Goal: Information Seeking & Learning: Learn about a topic

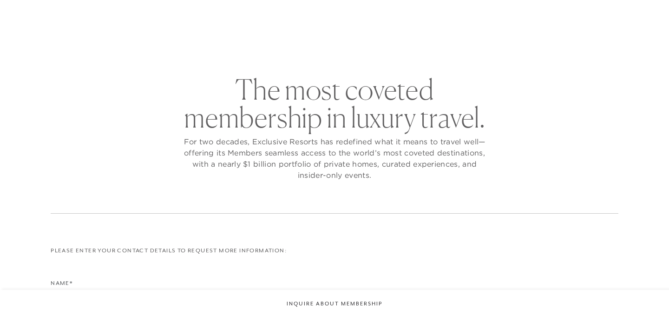
checkbox input "false"
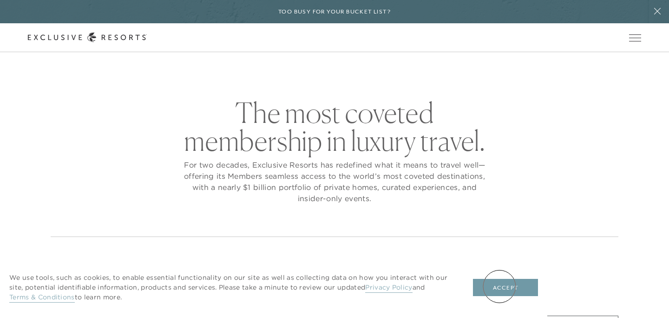
click at [500, 286] on button "Accept" at bounding box center [505, 287] width 65 height 18
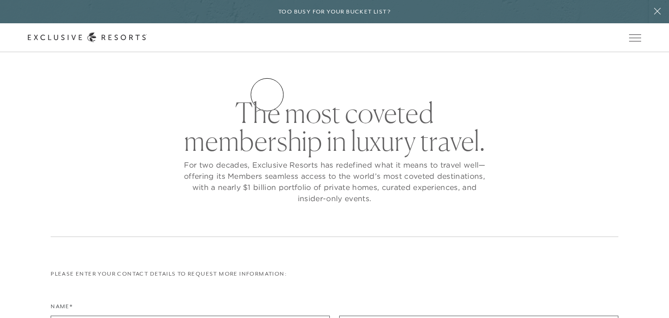
click at [0, 0] on link "Residence Collection" at bounding box center [0, 0] width 0 height 0
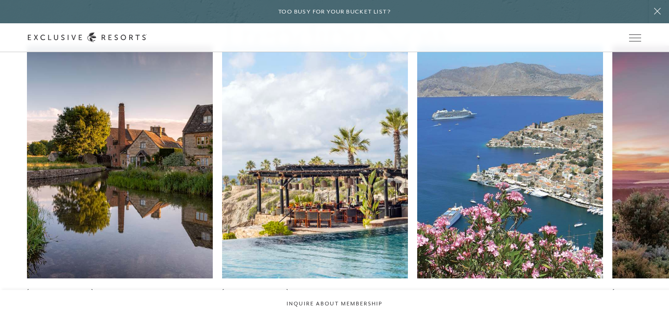
scroll to position [539, 0]
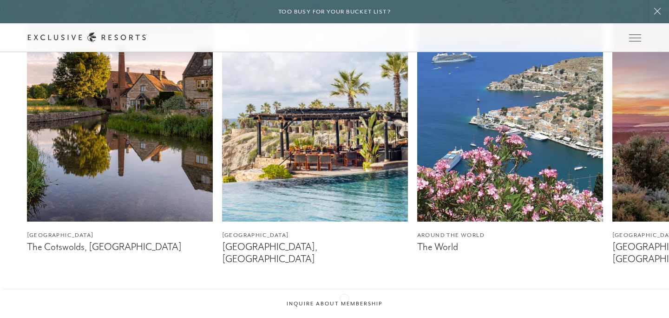
click at [345, 309] on icon at bounding box center [346, 311] width 19 height 4
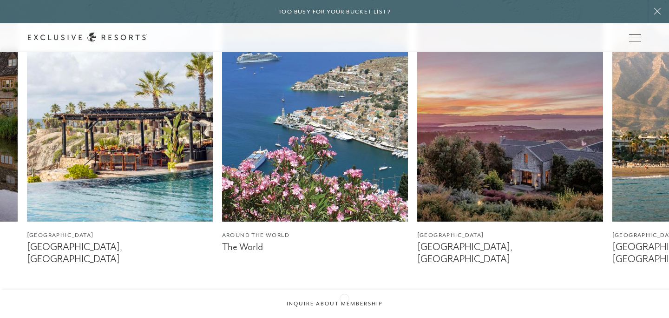
click at [345, 309] on icon at bounding box center [346, 311] width 19 height 4
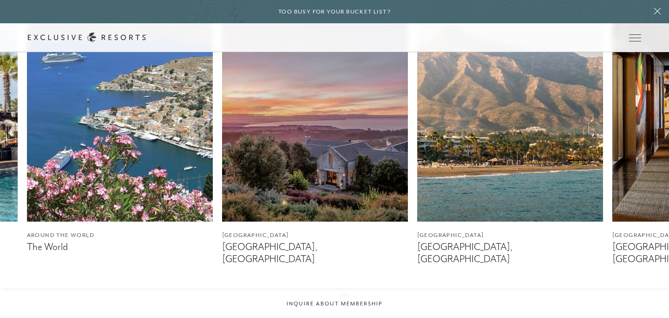
click at [345, 309] on icon at bounding box center [346, 311] width 19 height 4
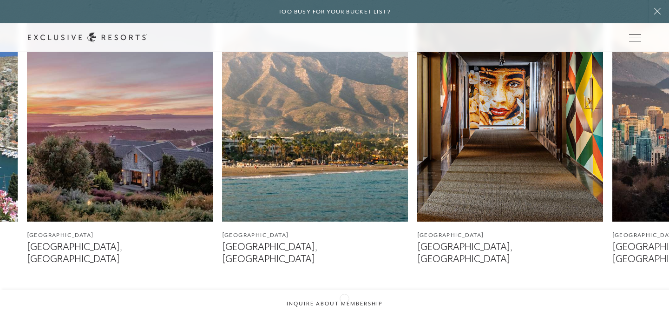
click at [345, 309] on icon at bounding box center [346, 311] width 19 height 4
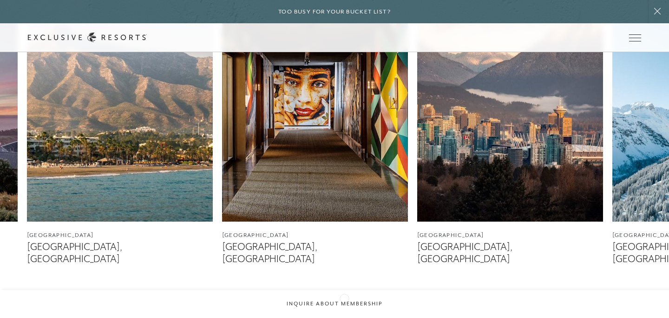
click at [345, 309] on icon at bounding box center [346, 311] width 19 height 4
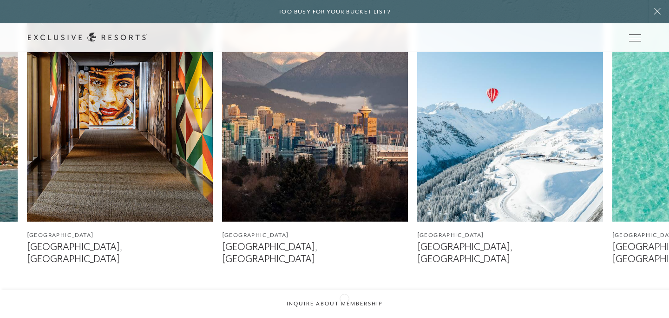
click at [345, 309] on icon at bounding box center [346, 311] width 19 height 4
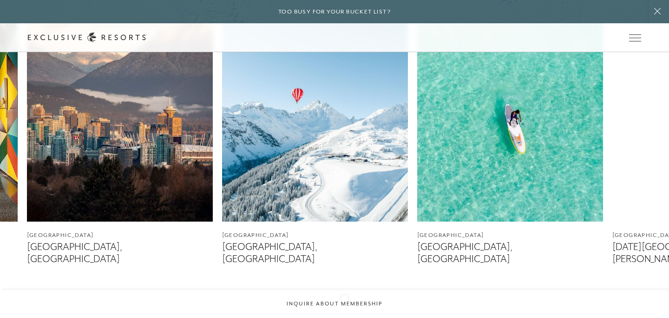
scroll to position [0, 0]
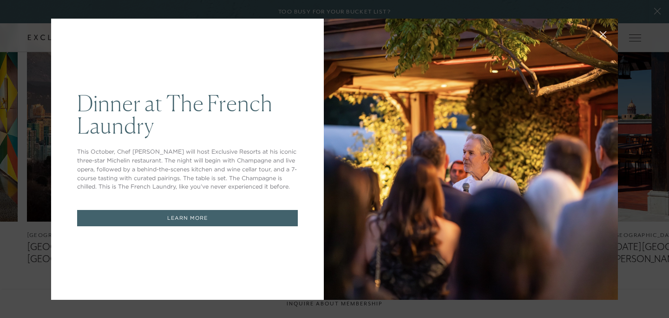
click at [601, 33] on icon at bounding box center [603, 34] width 7 height 7
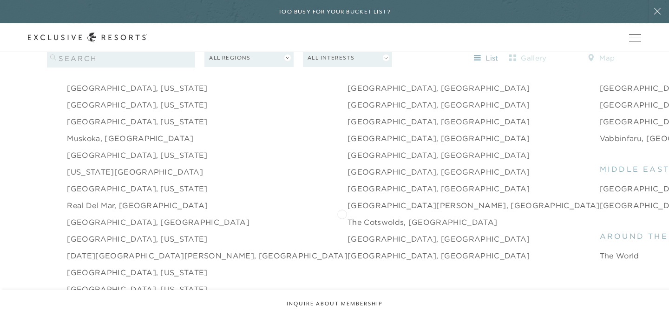
scroll to position [1279, 0]
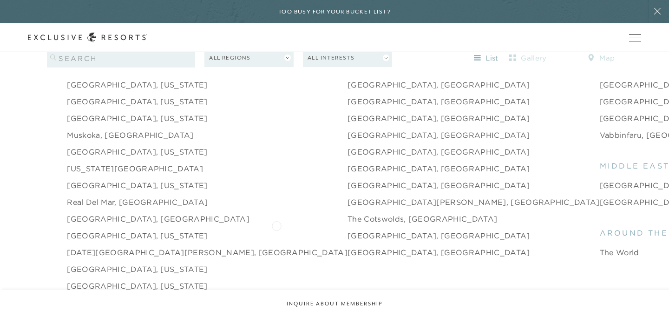
click at [348, 230] on link "[GEOGRAPHIC_DATA], [GEOGRAPHIC_DATA]" at bounding box center [439, 235] width 183 height 11
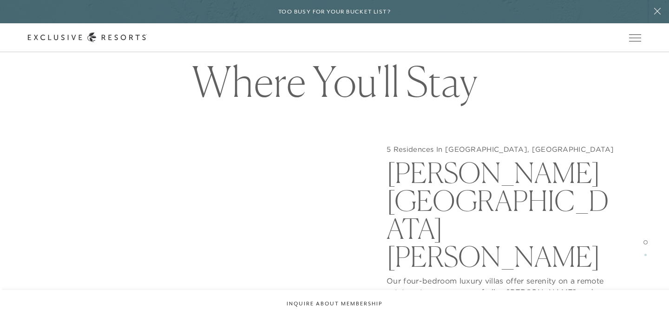
scroll to position [876, 0]
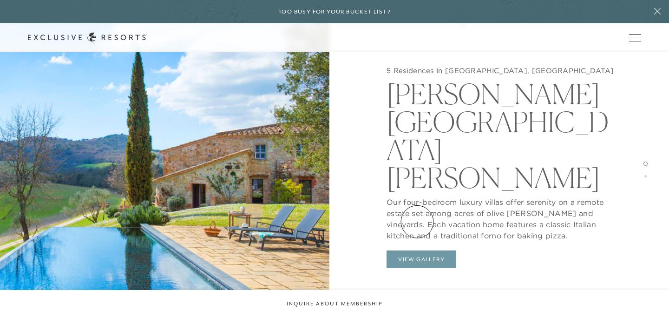
click at [417, 250] on button "View Gallery" at bounding box center [422, 259] width 70 height 18
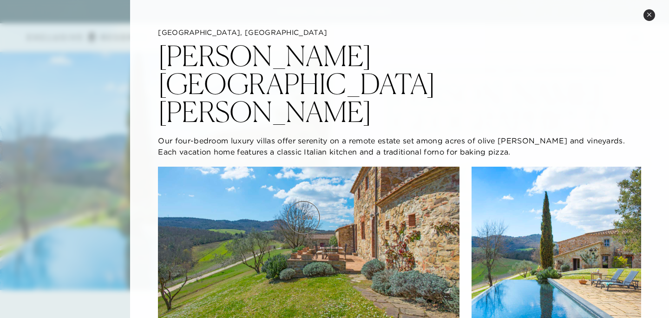
click at [304, 217] on img at bounding box center [309, 251] width 302 height 170
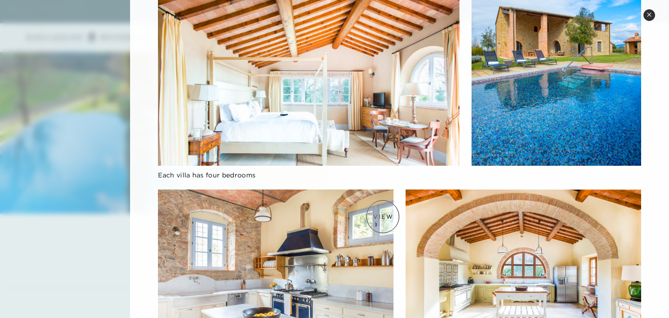
scroll to position [992, 0]
click at [649, 16] on icon at bounding box center [649, 14] width 5 height 5
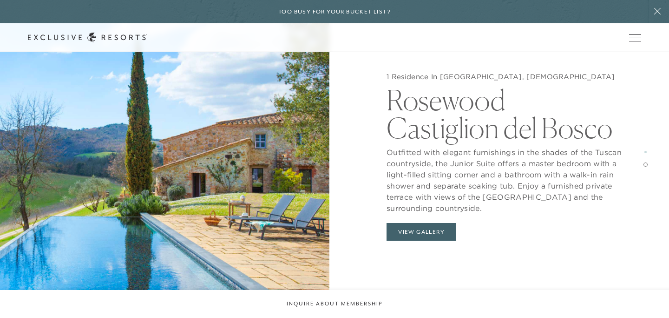
scroll to position [1312, 0]
